Goal: Information Seeking & Learning: Learn about a topic

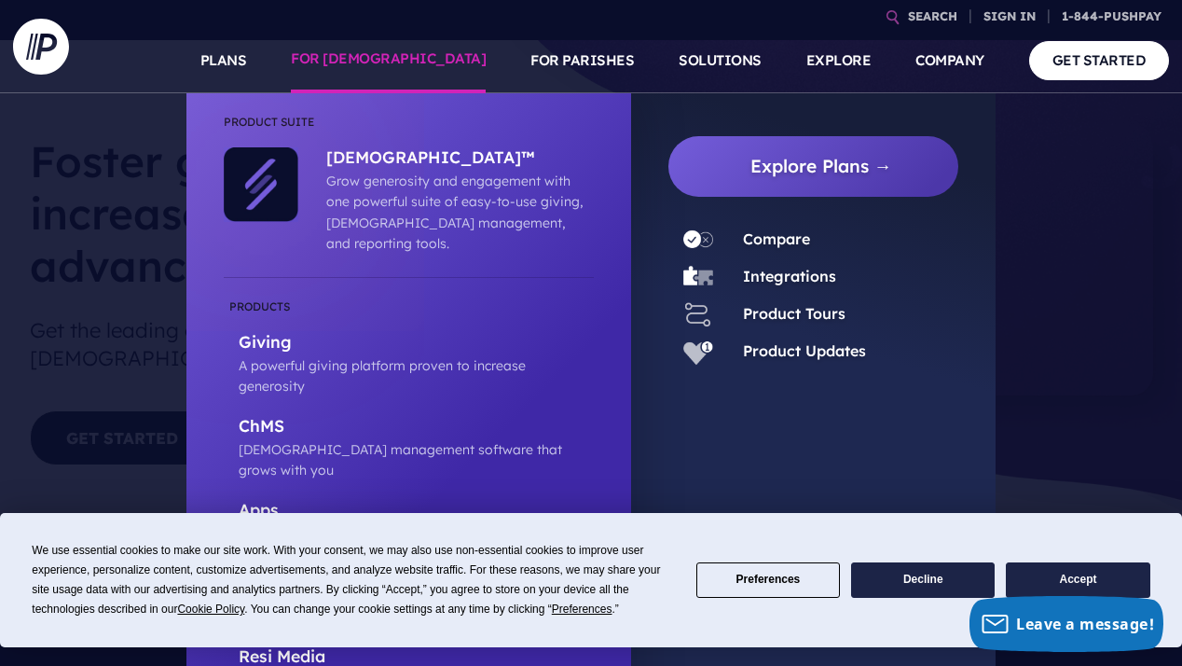
scroll to position [54, 0]
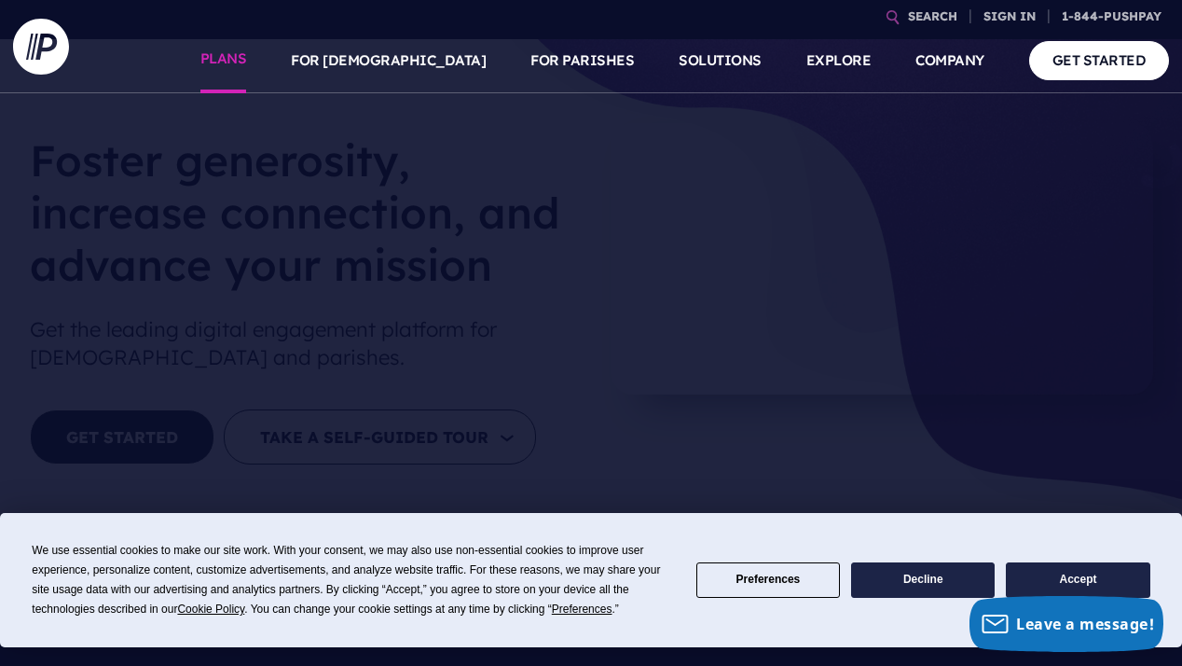
click at [247, 55] on link "PLANS" at bounding box center [223, 60] width 47 height 65
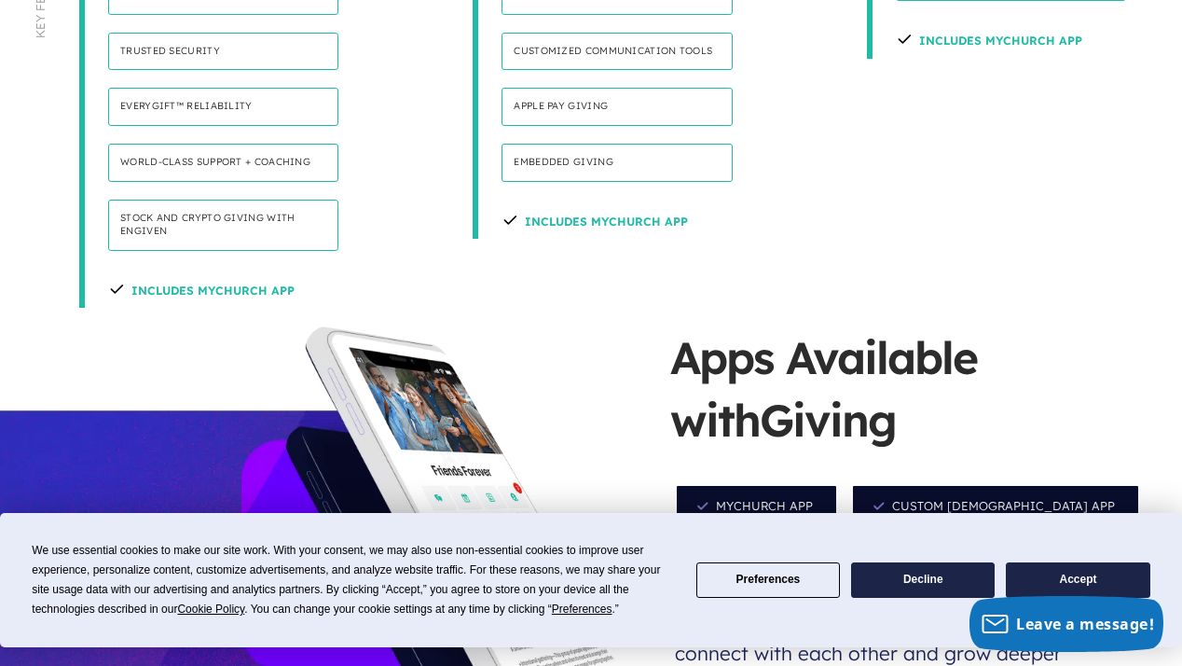
scroll to position [1672, 0]
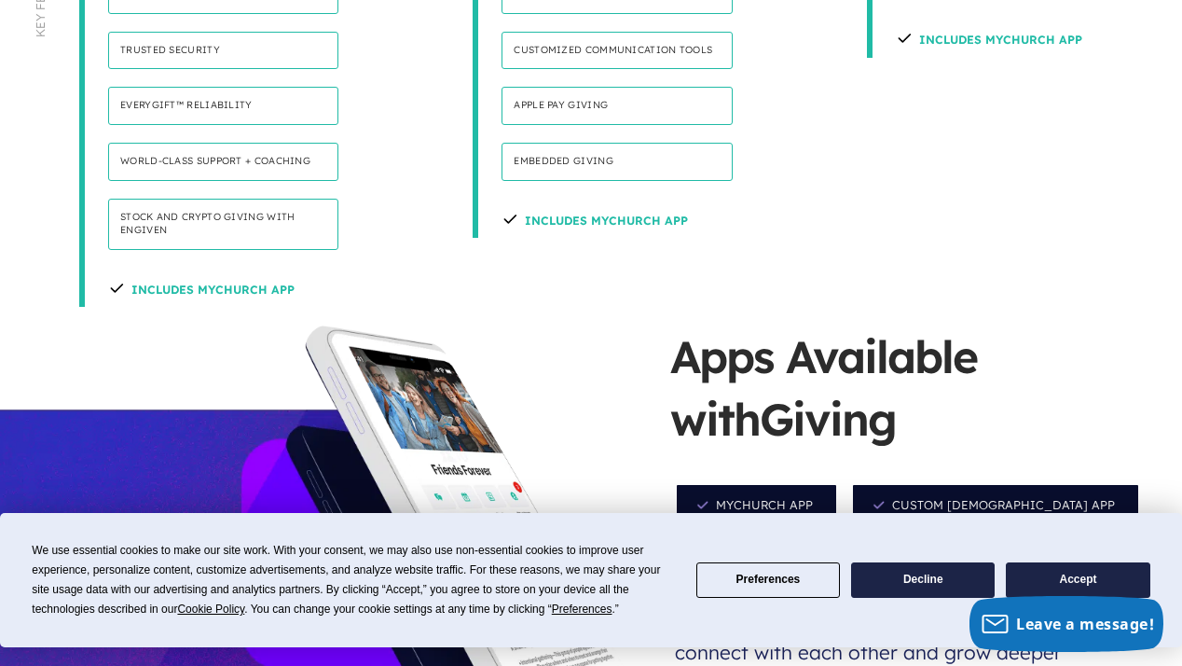
drag, startPoint x: 777, startPoint y: 502, endPoint x: 689, endPoint y: 586, distance: 121.4
click at [769, 504] on div "Apps Available with Giving MyChurch App Custom Church App Lead App Per-Campus A…" at bounding box center [926, 603] width 512 height 557
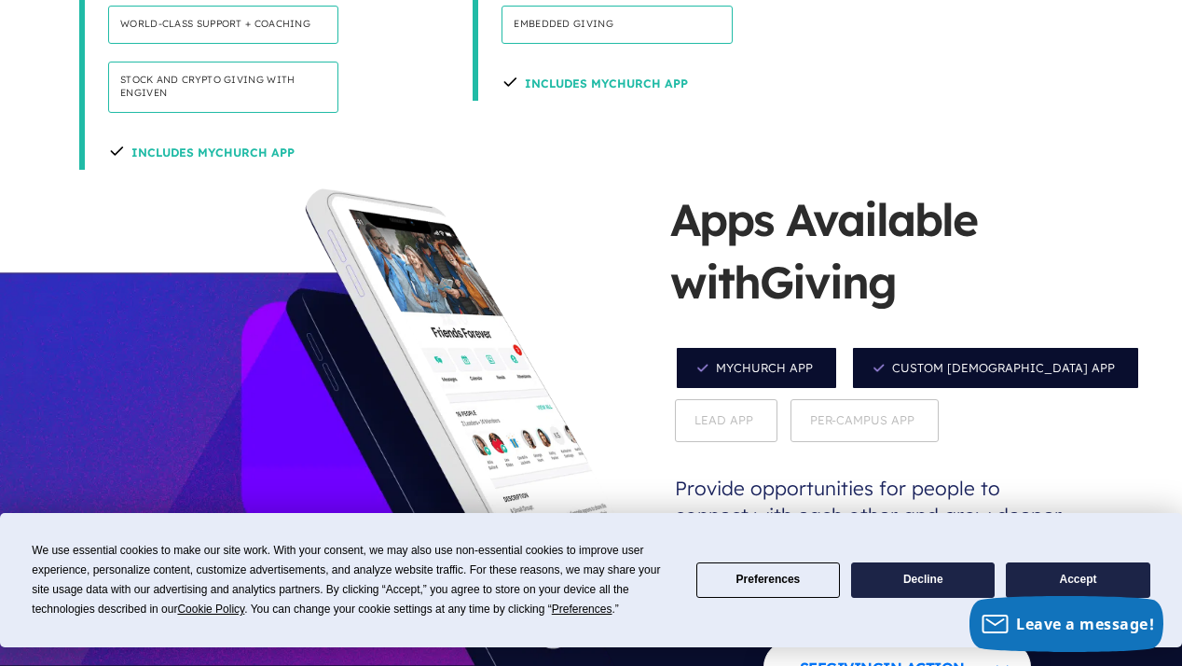
scroll to position [1810, 0]
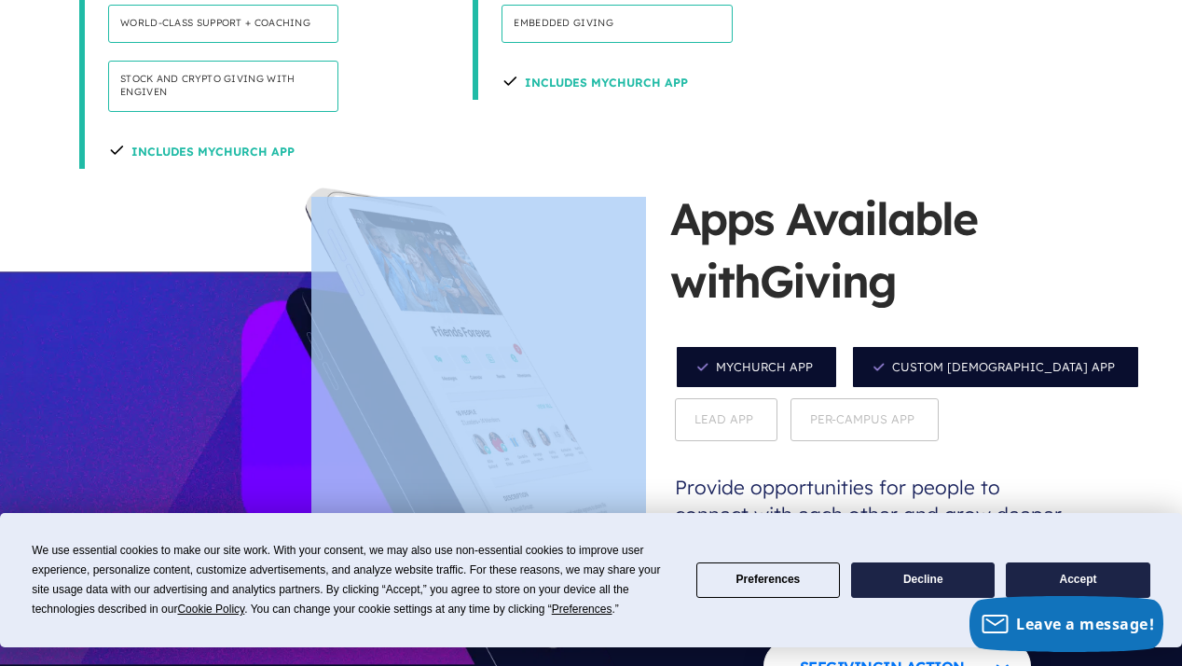
drag, startPoint x: 272, startPoint y: 290, endPoint x: 609, endPoint y: 304, distance: 336.9
click at [596, 310] on div at bounding box center [323, 465] width 646 height 557
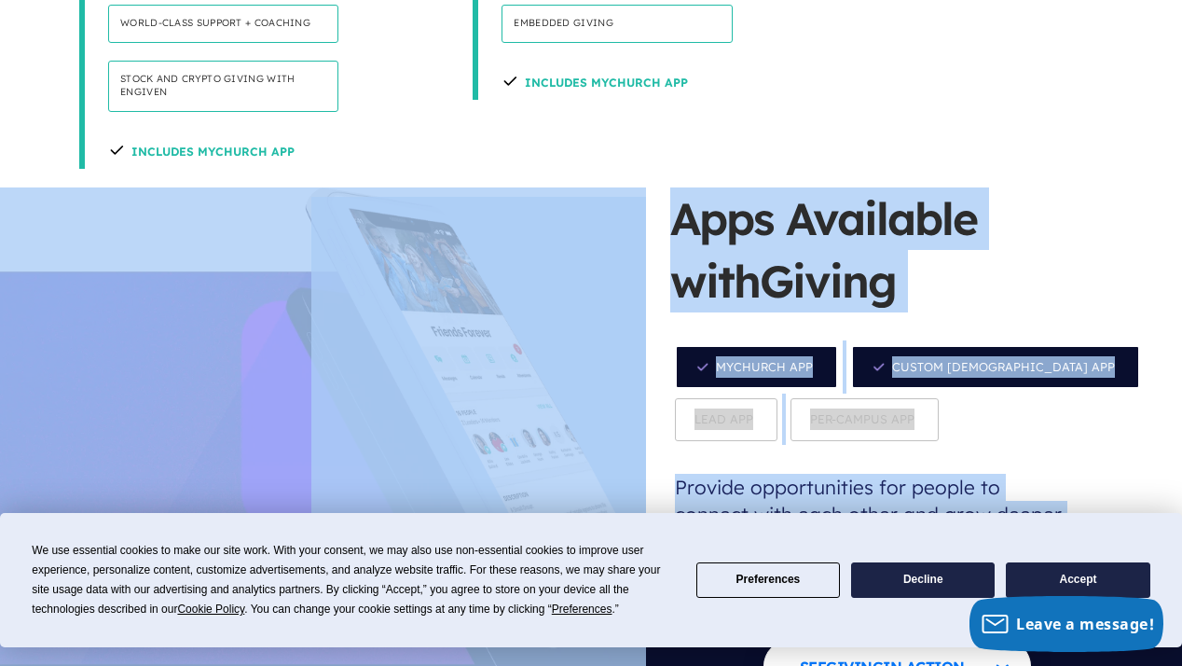
drag, startPoint x: 825, startPoint y: 326, endPoint x: 385, endPoint y: 201, distance: 457.5
click at [385, 201] on section "Apps Available with Giving MyChurch App Custom Church App Lead App Per-Campus A…" at bounding box center [591, 465] width 1182 height 557
click at [476, 376] on div at bounding box center [323, 465] width 646 height 557
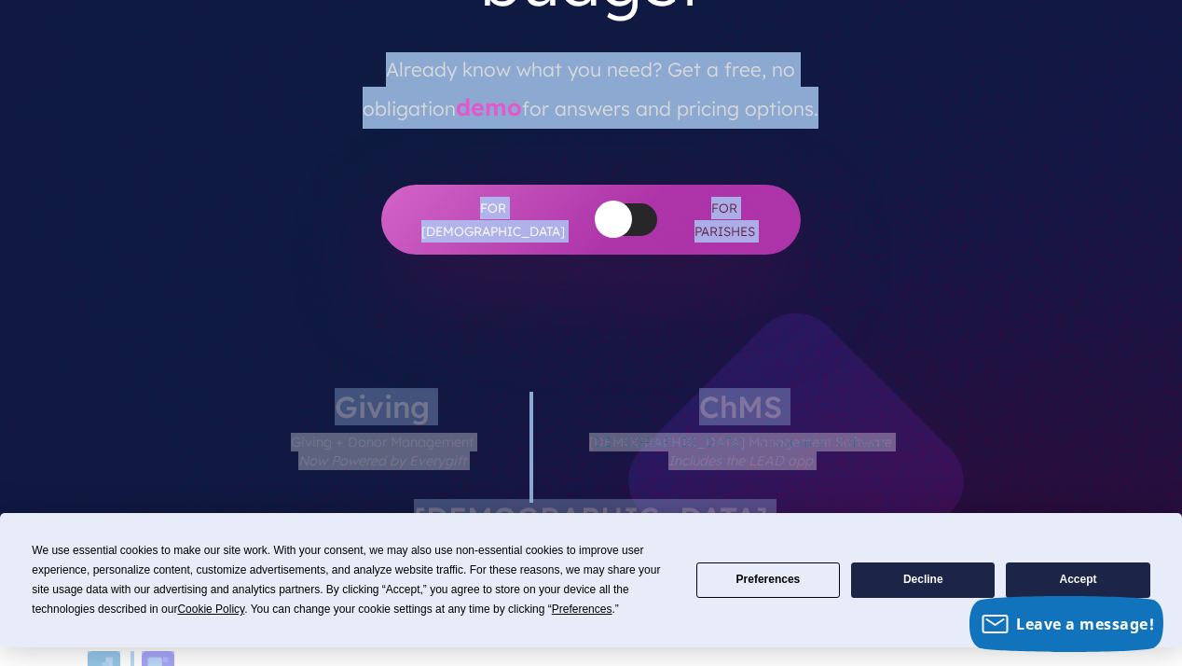
scroll to position [27, 0]
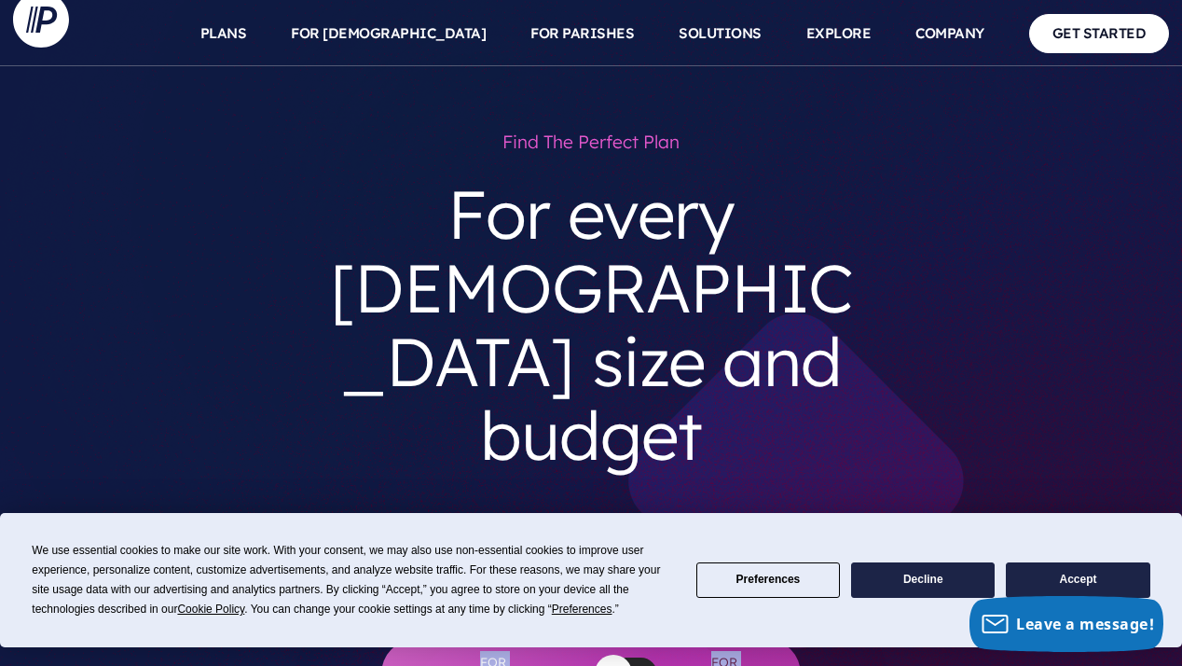
drag, startPoint x: 497, startPoint y: 425, endPoint x: 527, endPoint y: 361, distance: 70.9
click at [342, 116] on div "Find the perfect plan For every church size and budget Already know what you ne…" at bounding box center [591, 447] width 1156 height 724
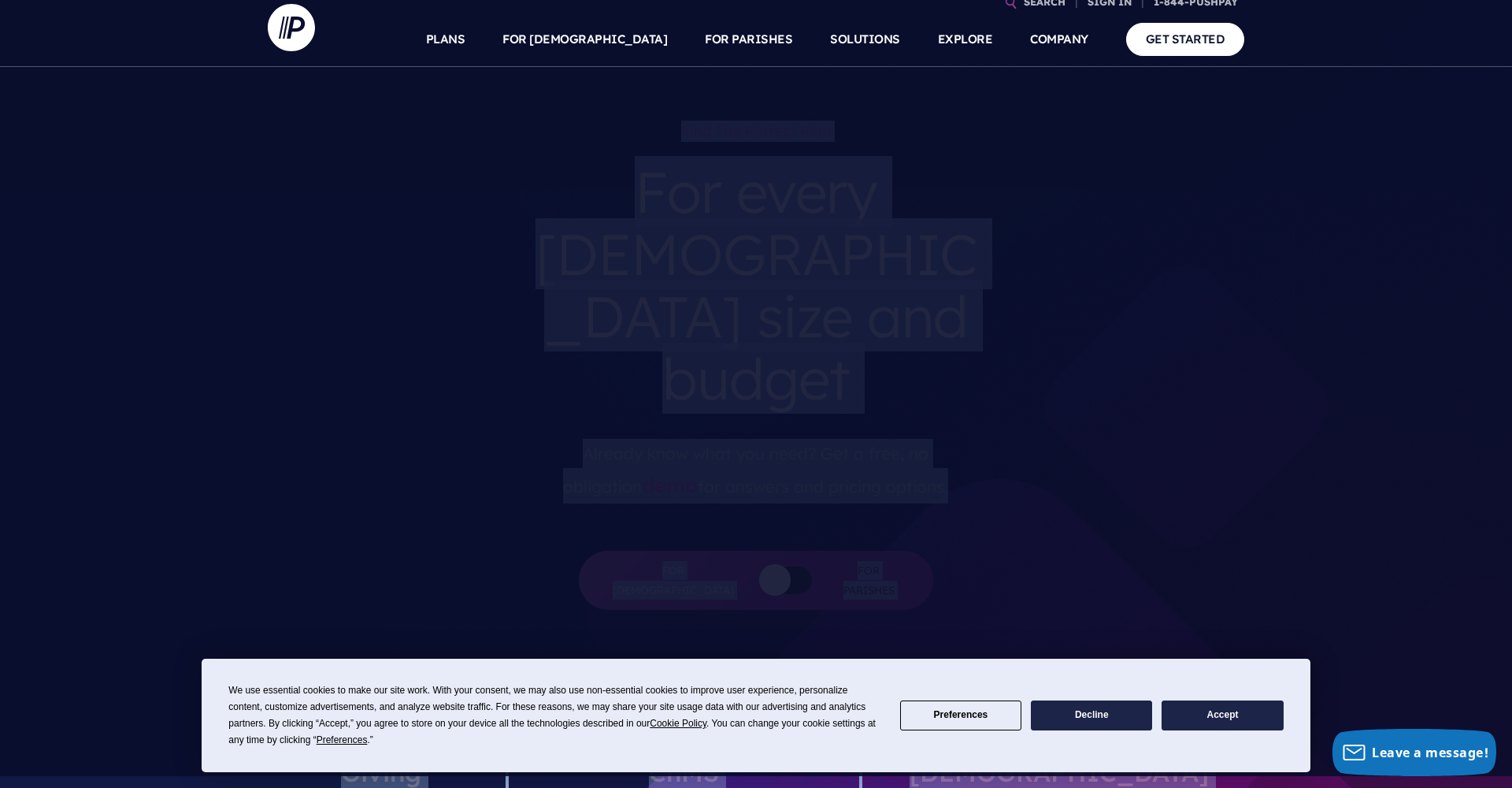
scroll to position [0, 0]
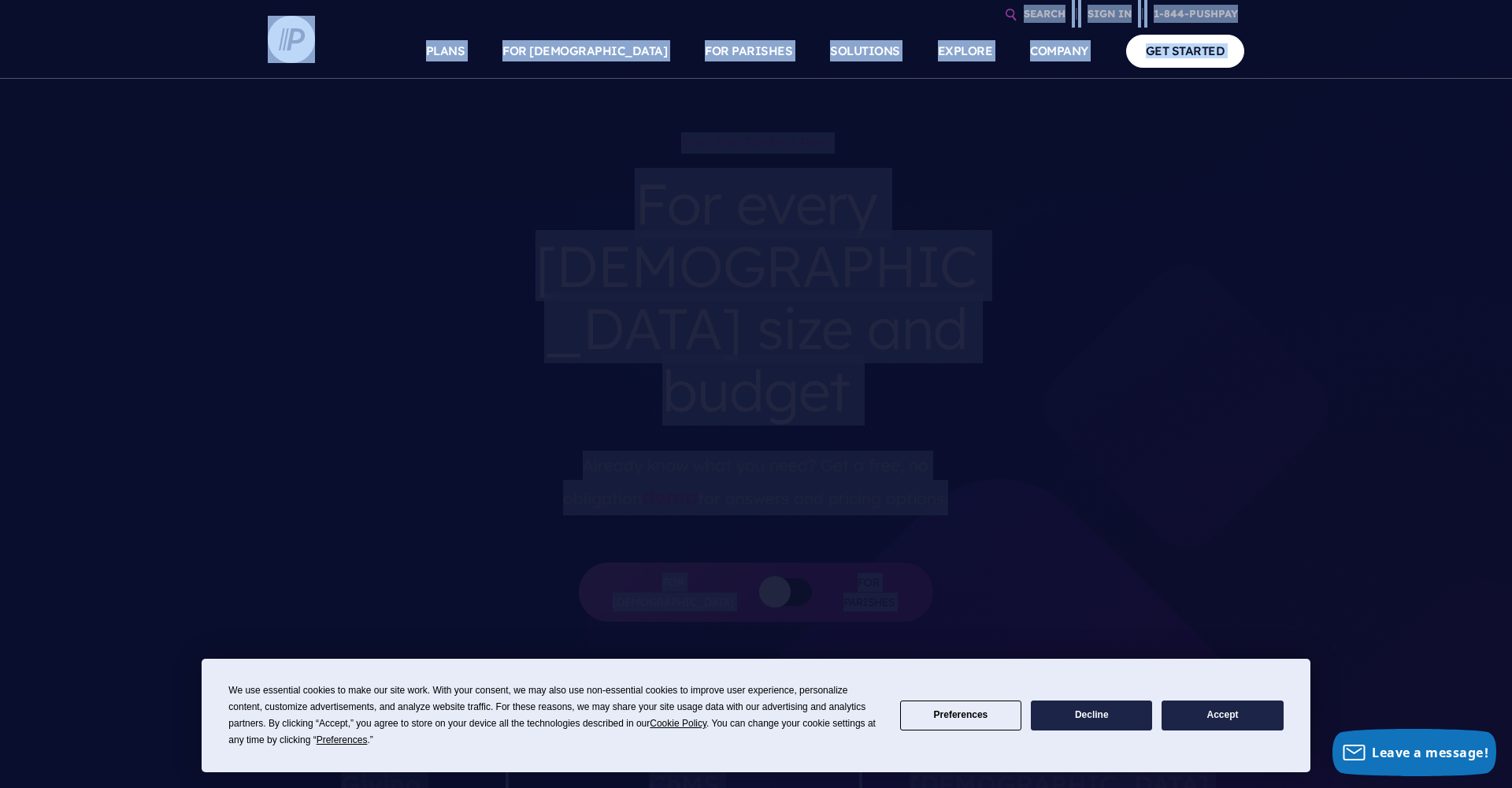
drag, startPoint x: 1227, startPoint y: 578, endPoint x: 317, endPoint y: 18, distance: 1068.5
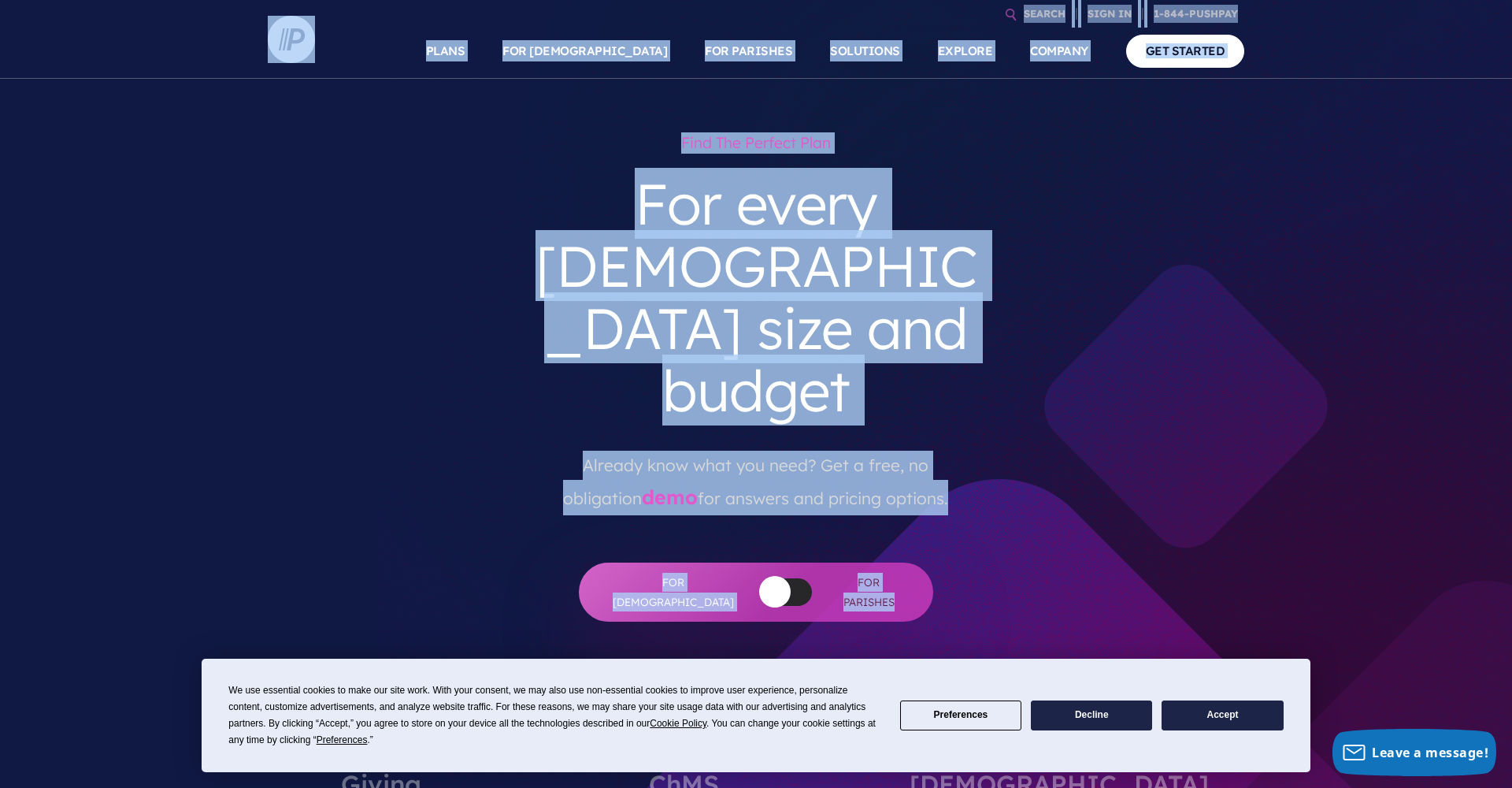
scroll to position [-1, 0]
drag, startPoint x: 182, startPoint y: 14, endPoint x: 1236, endPoint y: 269, distance: 1084.4
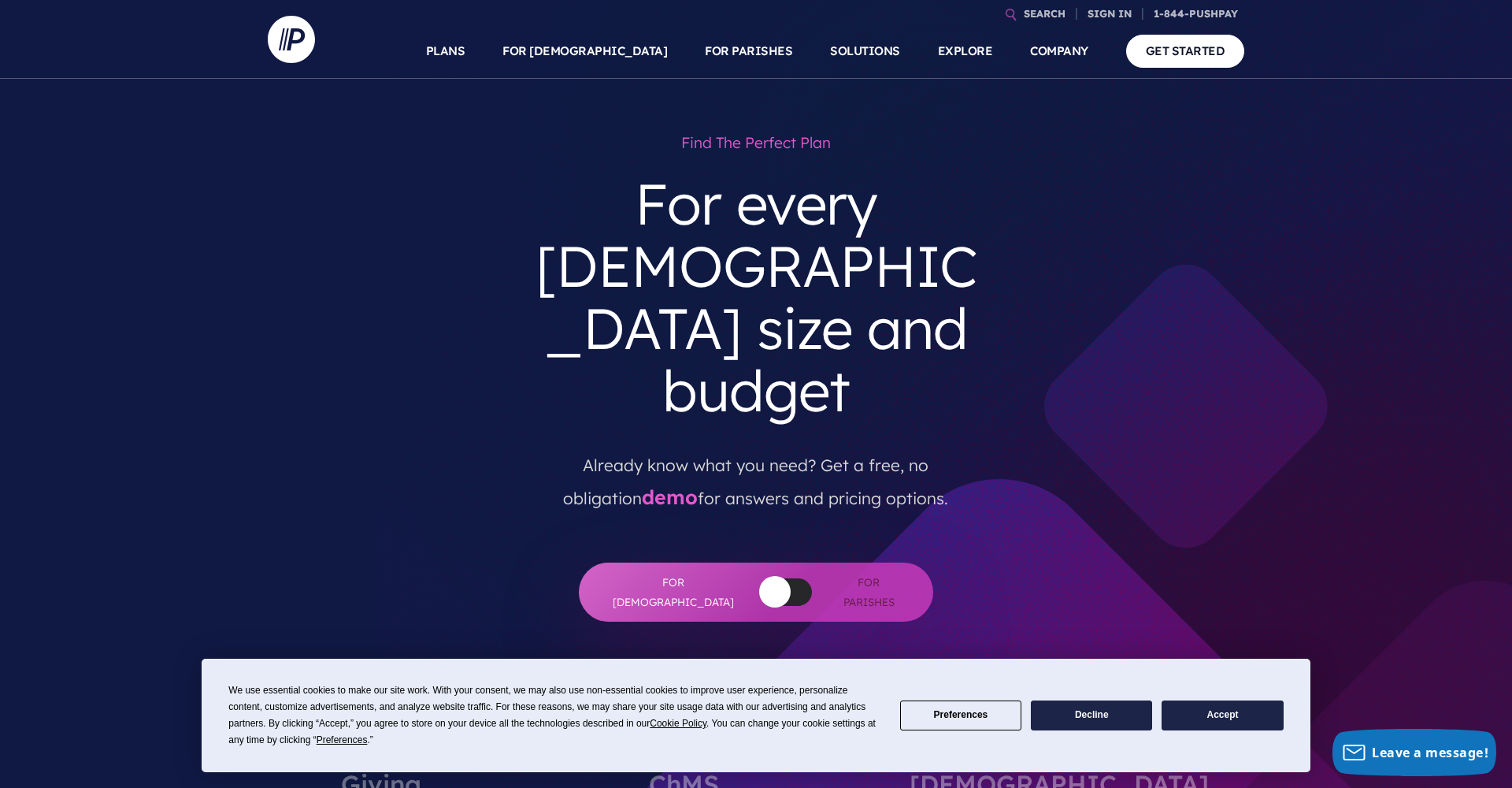
drag, startPoint x: 1305, startPoint y: 9, endPoint x: 987, endPoint y: 222, distance: 382.7
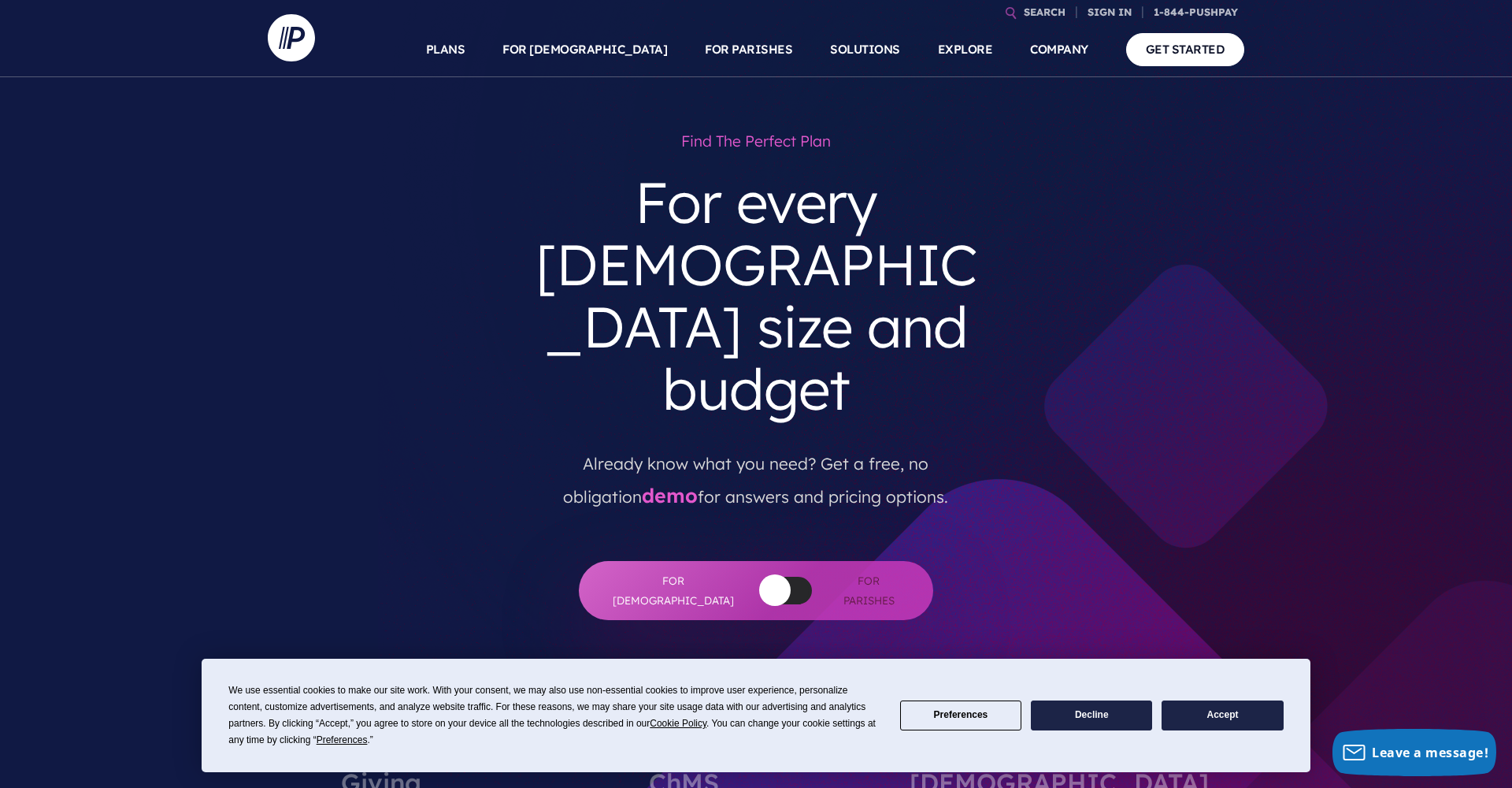
scroll to position [2, 0]
drag, startPoint x: 983, startPoint y: 262, endPoint x: 790, endPoint y: 230, distance: 195.6
click at [804, 233] on h3 "For every church size and budget" at bounding box center [756, 295] width 476 height 274
drag, startPoint x: 612, startPoint y: 159, endPoint x: 546, endPoint y: 120, distance: 76.7
click at [596, 151] on div "Find the perfect plan For every church size and budget Already know what you ne…" at bounding box center [756, 372] width 476 height 496
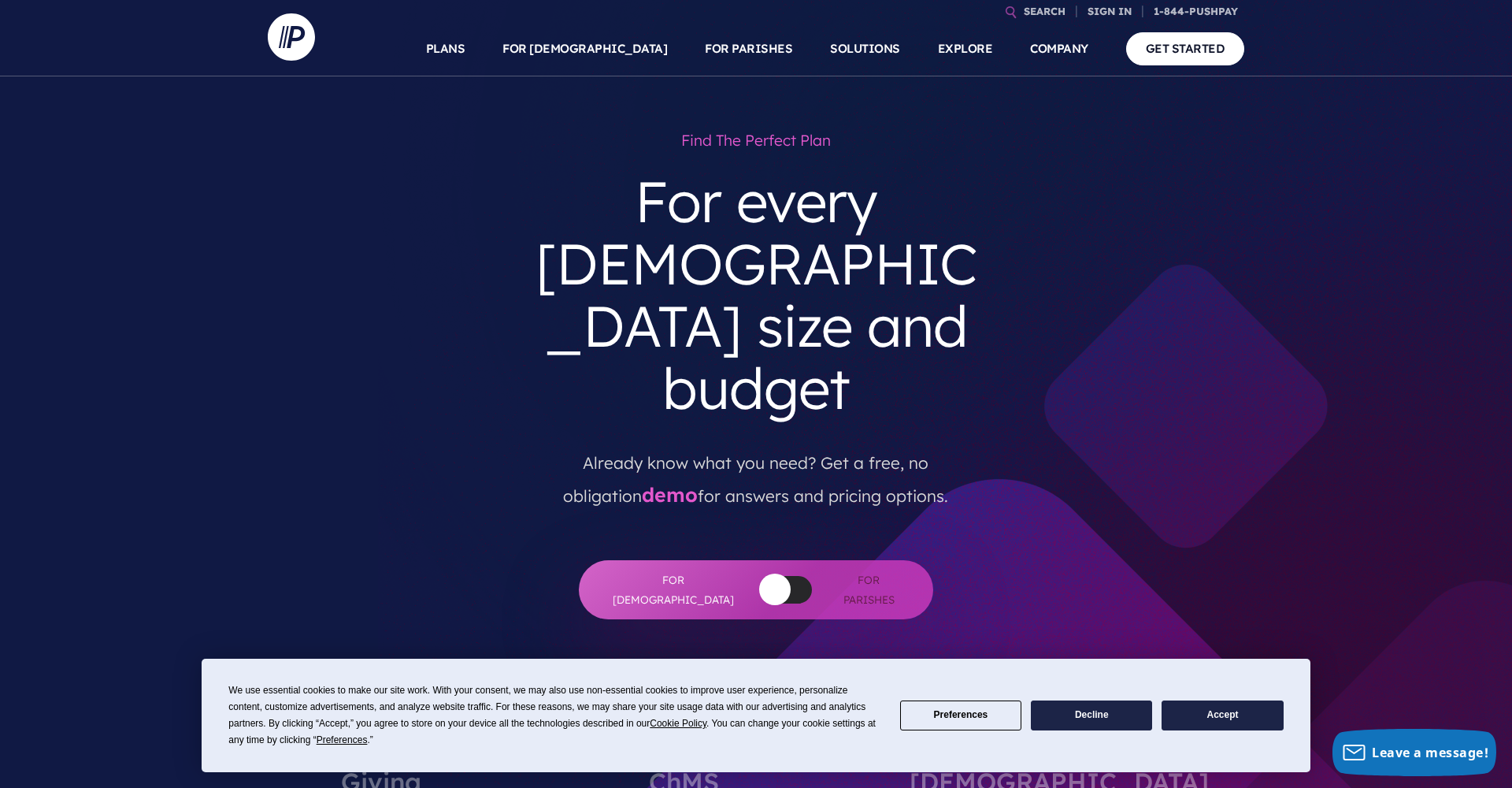
click at [523, 101] on div "Find the perfect plan For every church size and budget Already know what you ne…" at bounding box center [756, 415] width 976 height 645
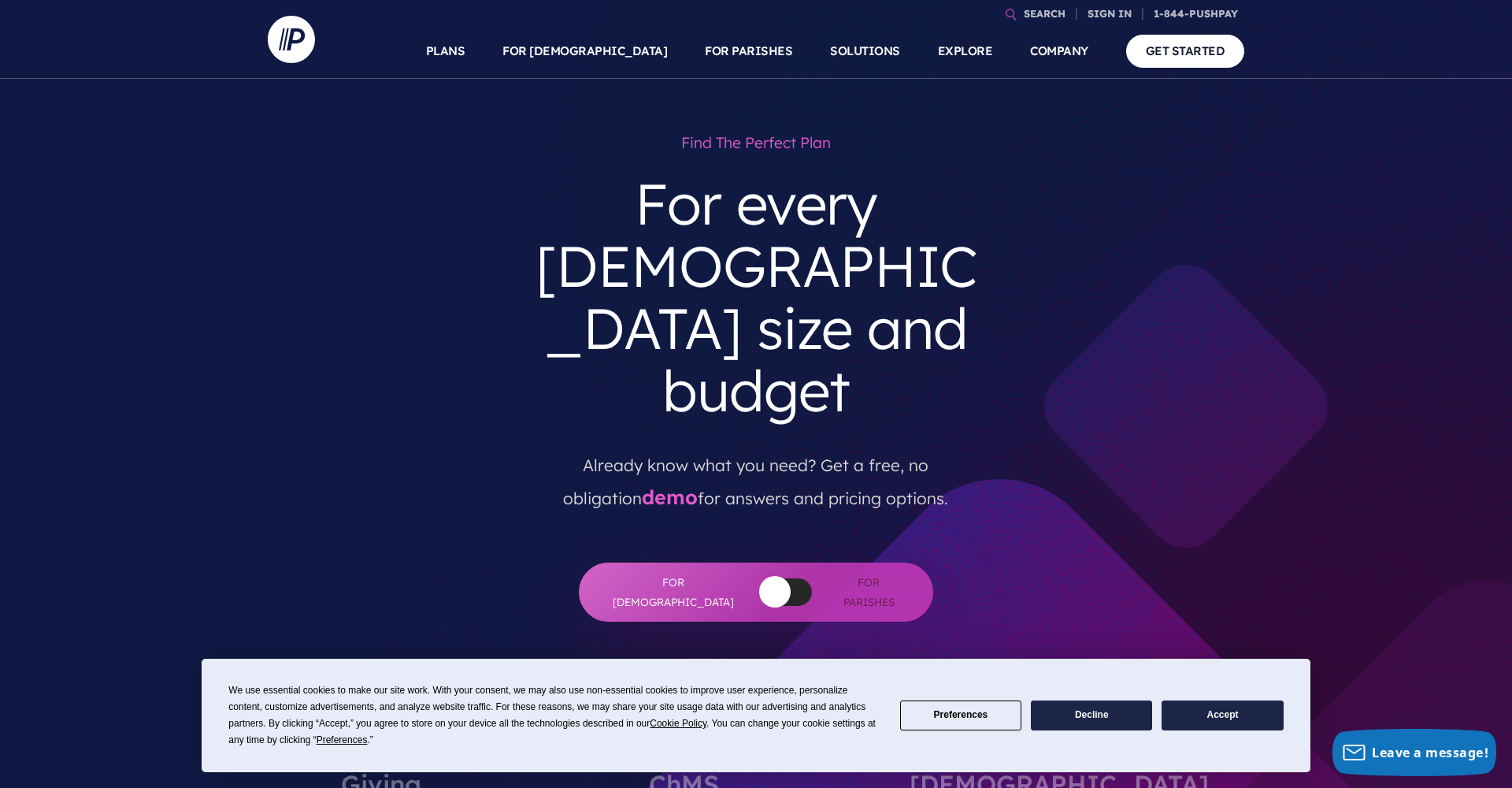
scroll to position [0, 0]
drag, startPoint x: 989, startPoint y: 285, endPoint x: 968, endPoint y: 278, distance: 22.1
click at [968, 278] on h3 "For every church size and budget" at bounding box center [756, 296] width 476 height 274
drag, startPoint x: 968, startPoint y: 278, endPoint x: 973, endPoint y: 258, distance: 20.6
click at [973, 258] on h3 "For every church size and budget" at bounding box center [756, 296] width 476 height 274
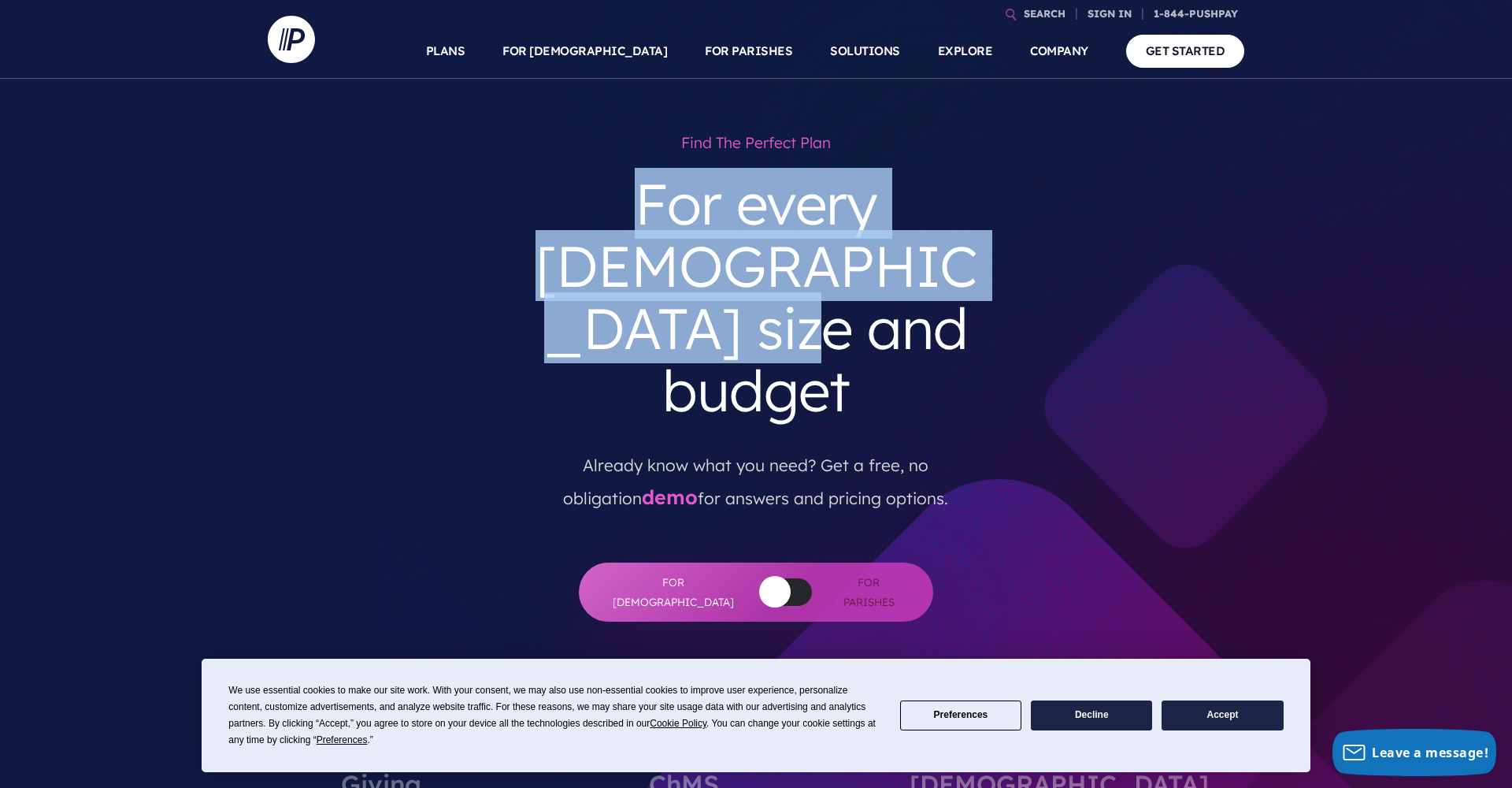
drag, startPoint x: 971, startPoint y: 260, endPoint x: 532, endPoint y: 169, distance: 448.3
click at [532, 169] on h3 "For every church size and budget" at bounding box center [756, 296] width 476 height 274
click at [986, 272] on h3 "For every church size and budget" at bounding box center [756, 296] width 476 height 274
drag, startPoint x: 986, startPoint y: 272, endPoint x: 536, endPoint y: 201, distance: 455.6
click at [536, 201] on h3 "For every church size and budget" at bounding box center [756, 296] width 476 height 274
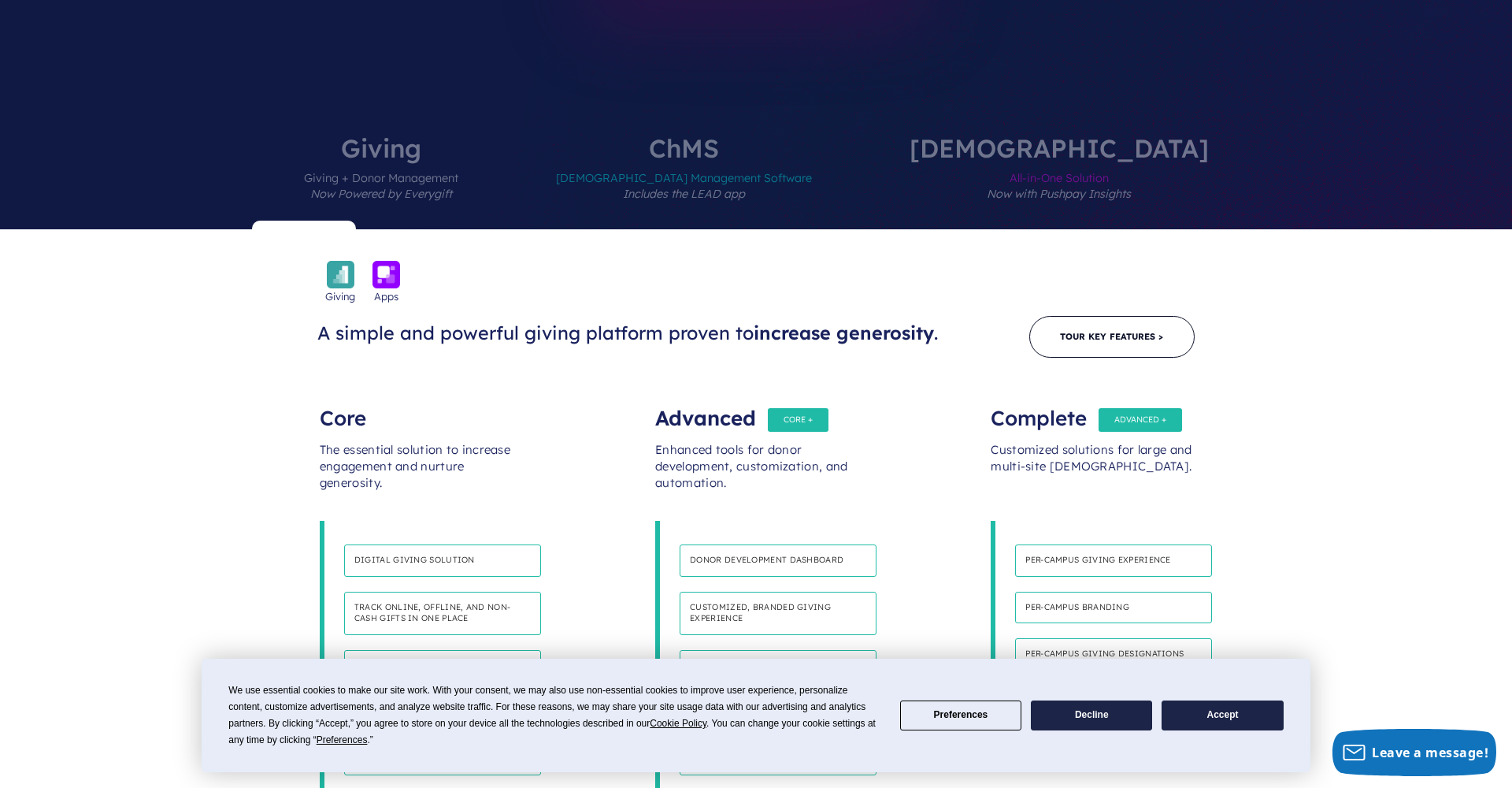
scroll to position [628, 1]
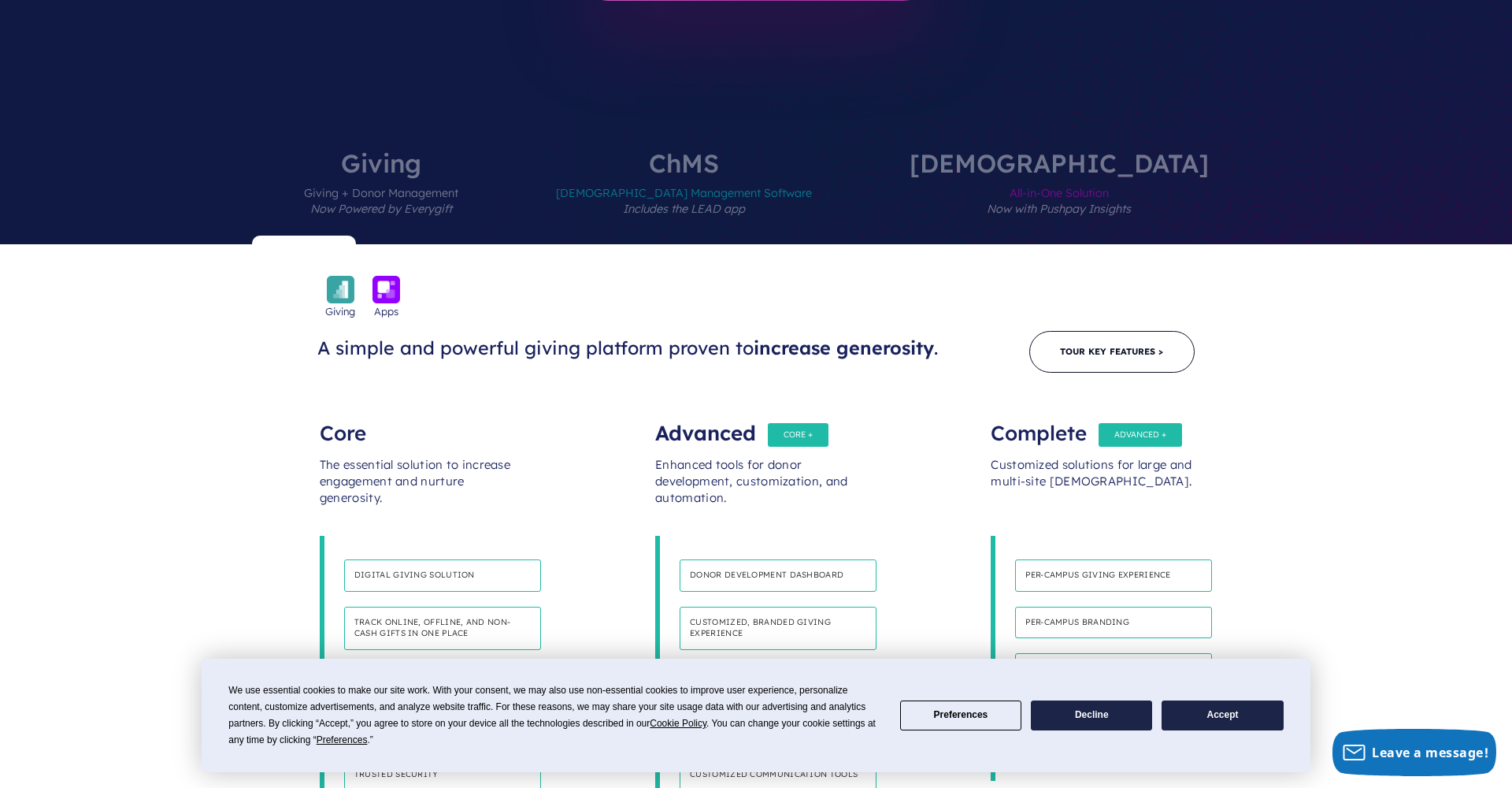
click at [459, 176] on span "Giving + Donor Management Now Powered by Everygift" at bounding box center [381, 209] width 155 height 68
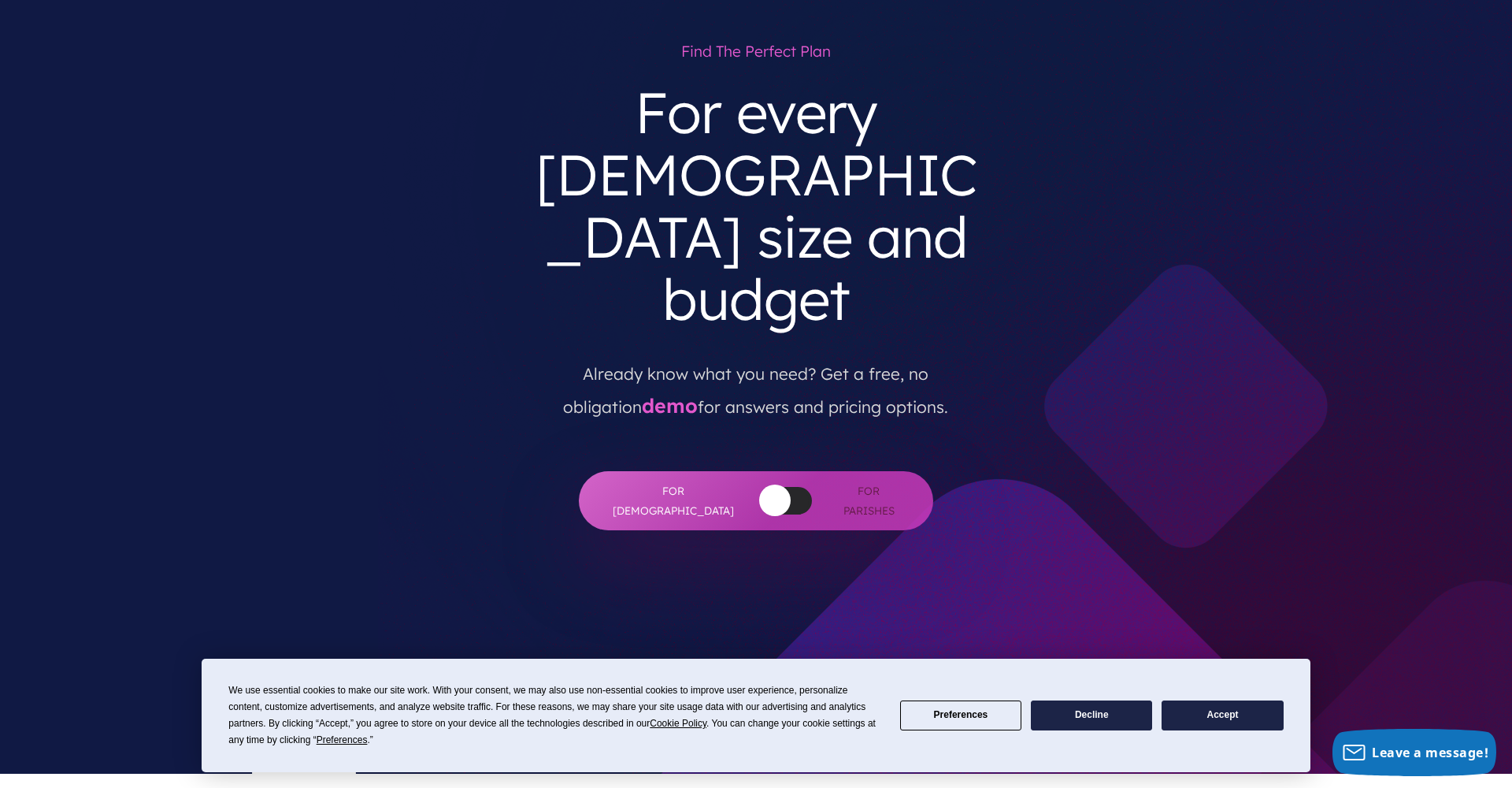
scroll to position [89, 0]
